Goal: Task Accomplishment & Management: Complete application form

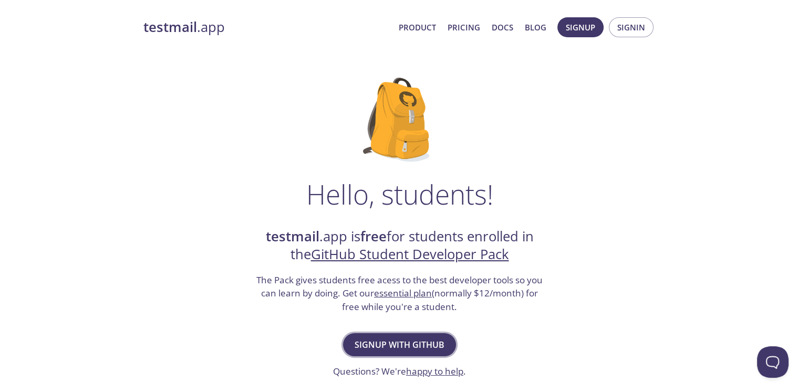
click at [415, 345] on span "Signup with GitHub" at bounding box center [399, 345] width 90 height 15
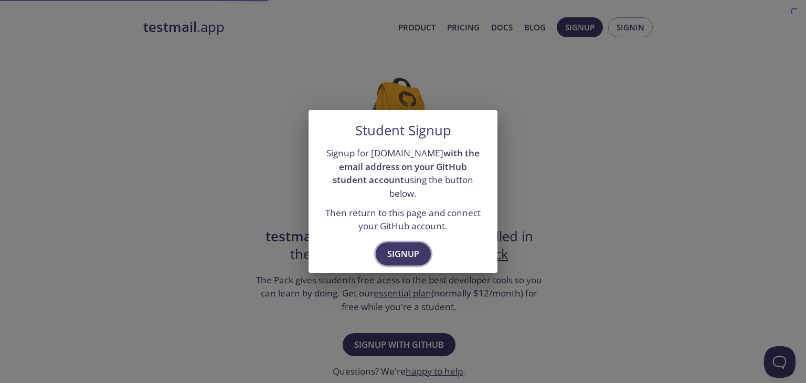
click at [386, 244] on button "Signup" at bounding box center [403, 254] width 55 height 23
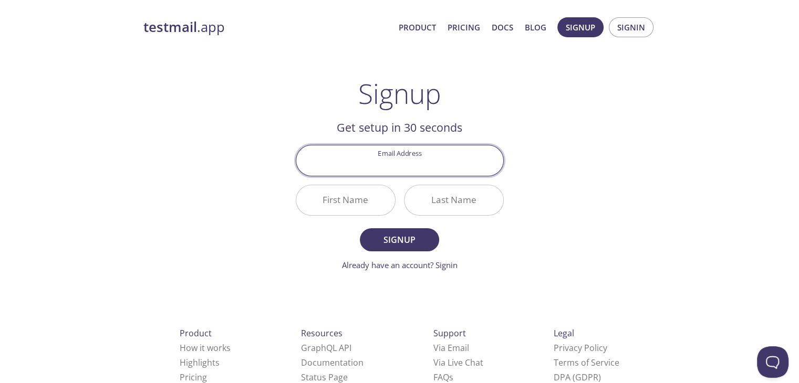
click at [392, 156] on input "Email Address" at bounding box center [399, 160] width 207 height 30
type input "[EMAIL_ADDRESS][DOMAIN_NAME]"
click at [334, 195] on input "First Name" at bounding box center [345, 200] width 99 height 30
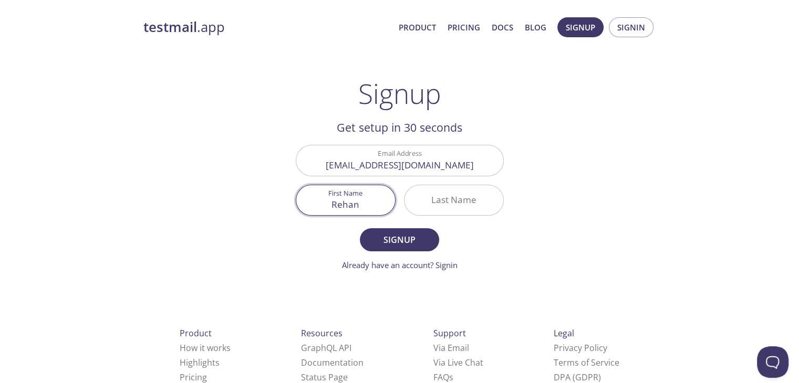
type input "Rehan"
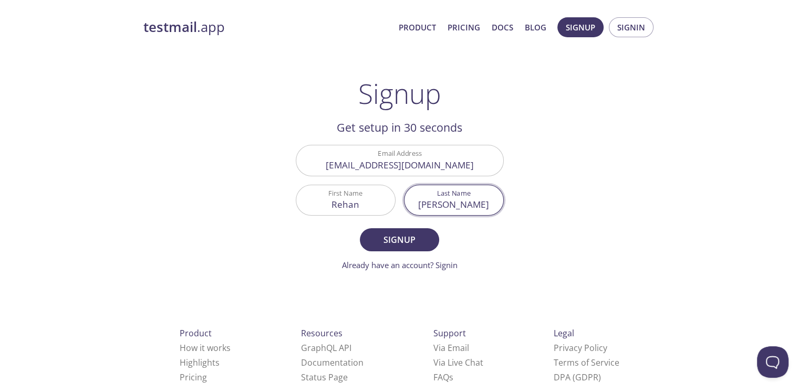
type input "[PERSON_NAME]"
click at [360, 228] on button "Signup" at bounding box center [399, 239] width 79 height 23
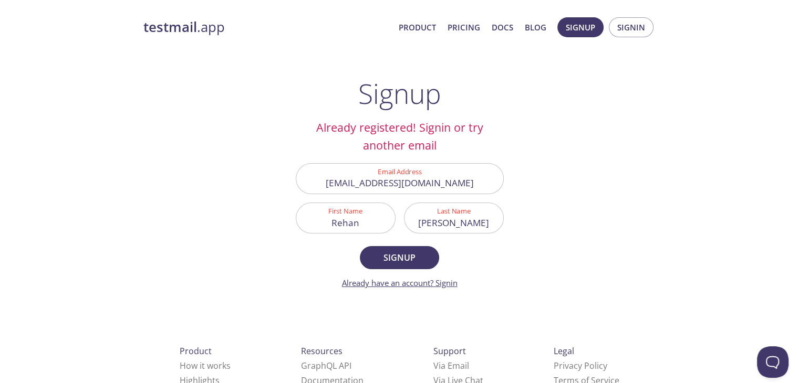
click at [449, 278] on link "Already have an account? Signin" at bounding box center [400, 283] width 116 height 11
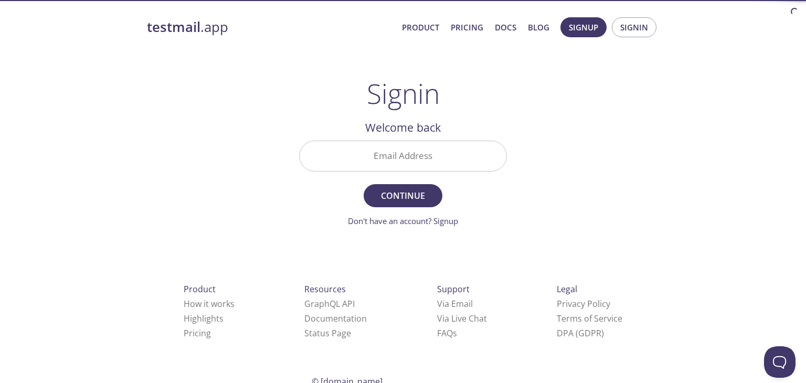
click at [403, 159] on input "Email Address" at bounding box center [403, 156] width 207 height 30
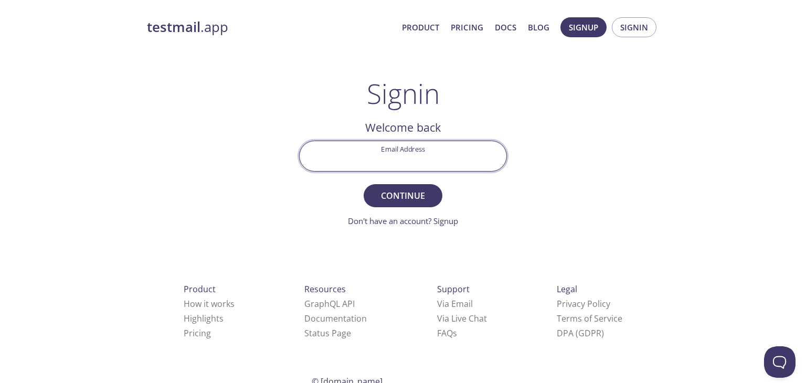
type input "[EMAIL_ADDRESS][DOMAIN_NAME]"
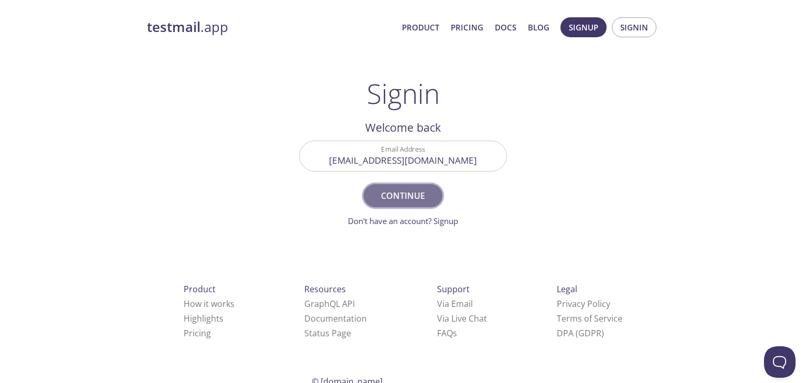
click at [401, 201] on span "Continue" at bounding box center [403, 195] width 56 height 15
click at [401, 201] on form "Email Address mohammedrehan@dietms.org Continue Don't have an account? Signup" at bounding box center [403, 184] width 208 height 87
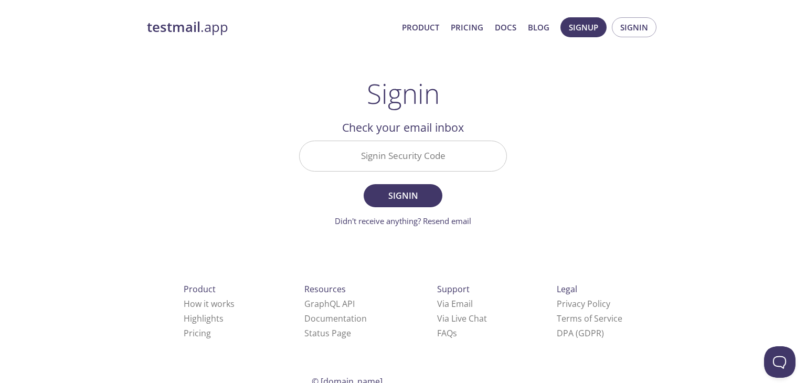
click at [401, 158] on input "Signin Security Code" at bounding box center [403, 156] width 207 height 30
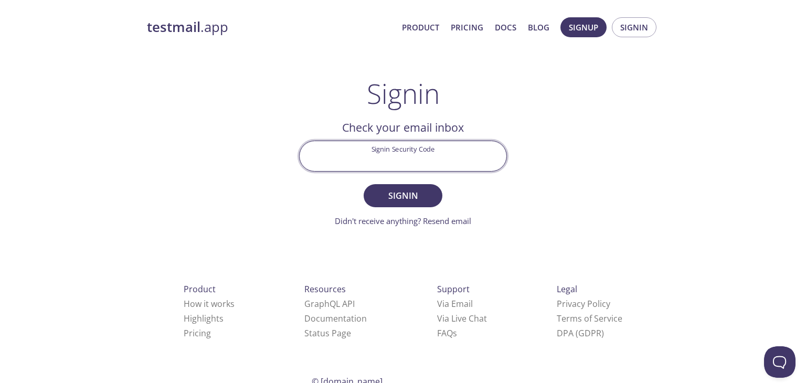
paste input "PG4PFUM"
type input "PG4PFUM"
click at [364, 184] on button "Signin" at bounding box center [403, 195] width 79 height 23
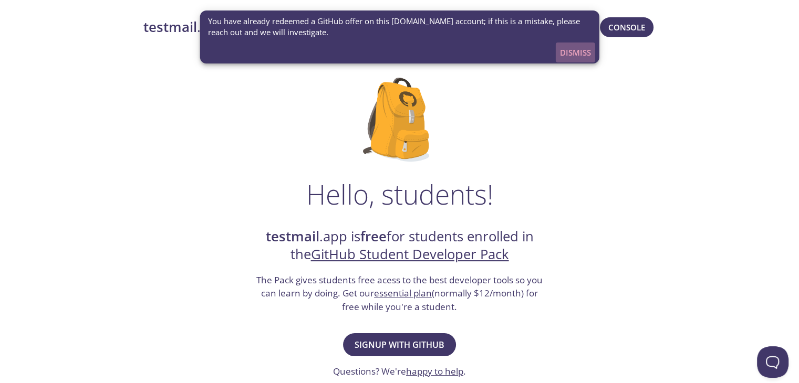
click at [578, 53] on span "Dismiss" at bounding box center [575, 53] width 31 height 14
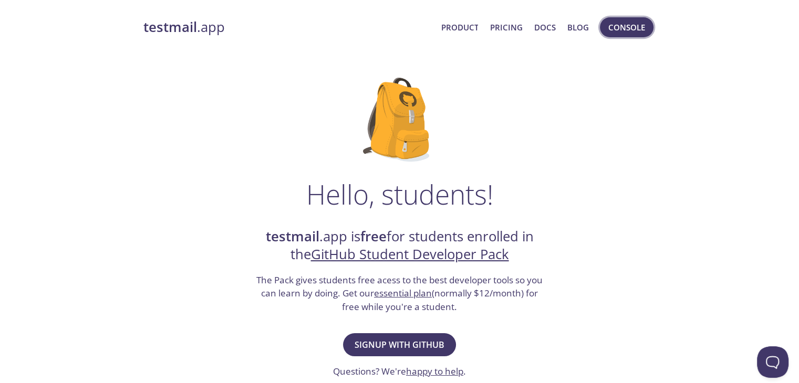
click at [618, 27] on span "Console" at bounding box center [626, 27] width 37 height 14
